Goal: Check status

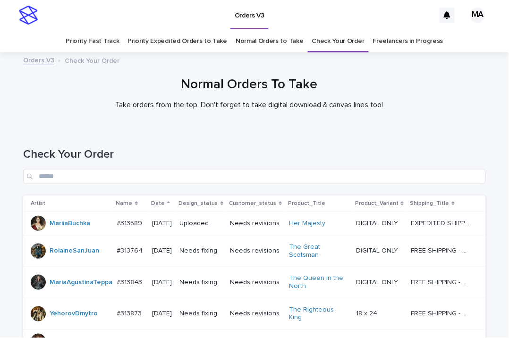
scroll to position [634, 0]
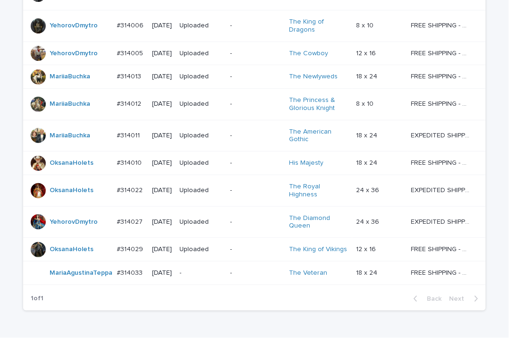
click at [223, 269] on p "-" at bounding box center [201, 273] width 43 height 8
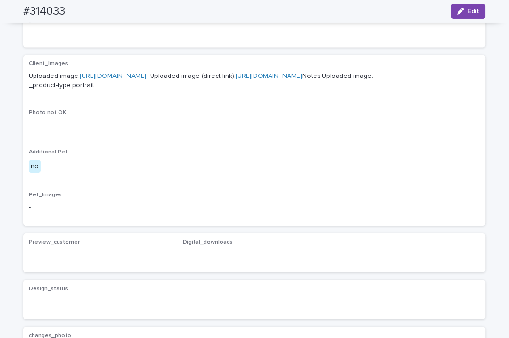
scroll to position [570, 0]
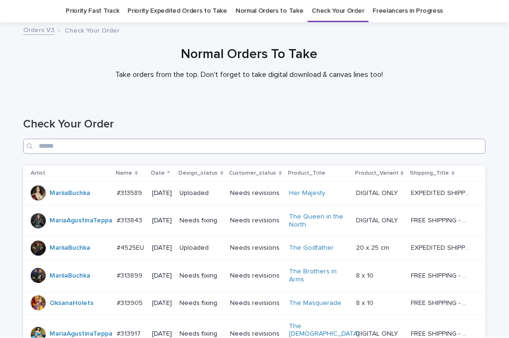
scroll to position [516, 0]
